Goal: Browse casually

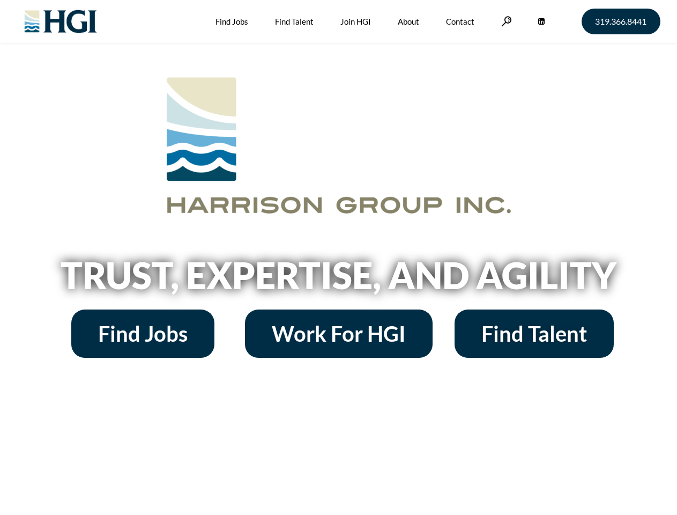
click at [338, 257] on h2 "Trust, Expertise, and Agility" at bounding box center [339, 275] width 612 height 36
click at [505, 21] on link at bounding box center [507, 21] width 11 height 10
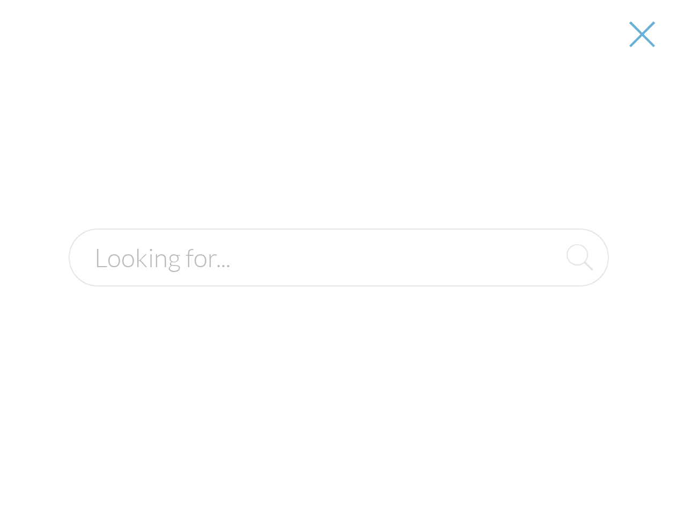
click at [338, 279] on div at bounding box center [339, 257] width 676 height 515
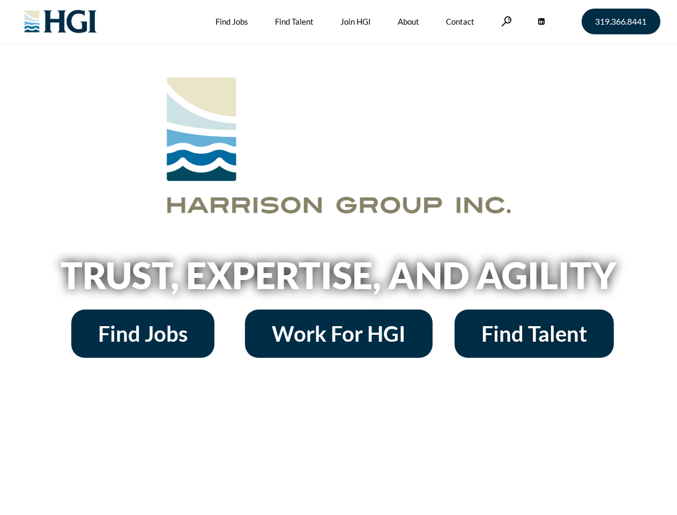
click at [338, 257] on h2 "Trust, Expertise, and Agility" at bounding box center [339, 275] width 612 height 36
click at [505, 21] on link at bounding box center [507, 21] width 11 height 10
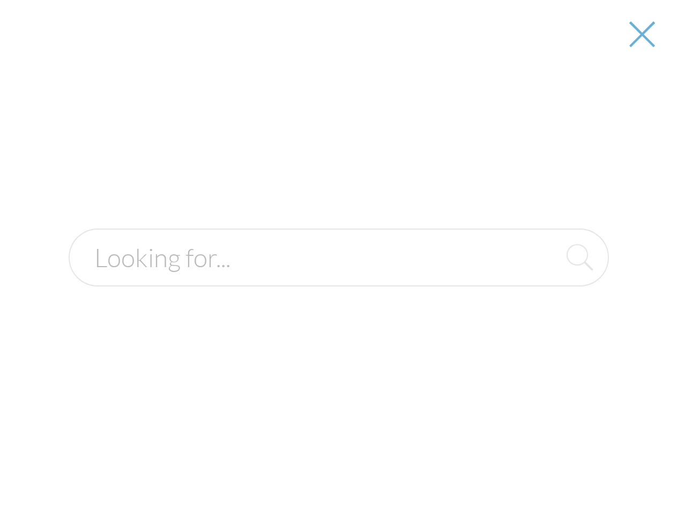
click at [338, 279] on h2 "Trust, Expertise, and Agility" at bounding box center [339, 275] width 612 height 36
